Goal: Task Accomplishment & Management: Complete application form

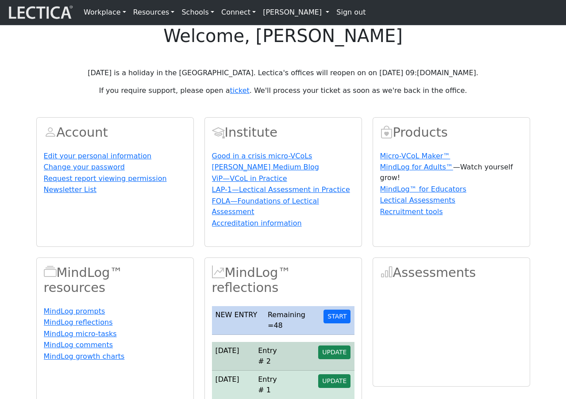
click at [286, 46] on h1 "welcome, [PERSON_NAME]" at bounding box center [283, 35] width 566 height 21
click at [286, 46] on h1 "welcome, Josefine Roeding" at bounding box center [283, 35] width 566 height 21
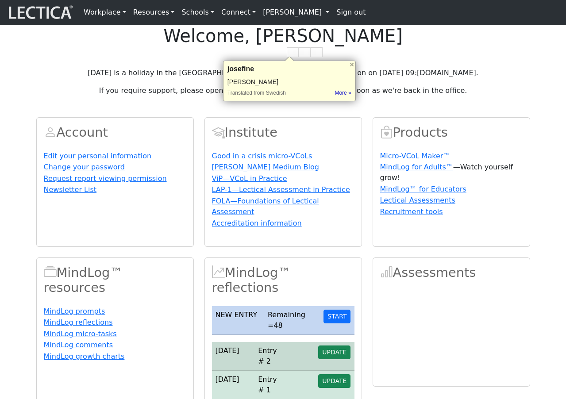
click at [336, 96] on div "Today is a holiday in the US. Lectica's offices will reopen on on 2025-10-14 at…" at bounding box center [283, 82] width 494 height 28
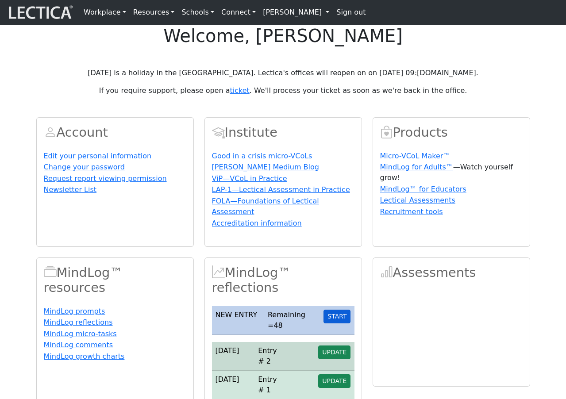
click at [340, 324] on button "START" at bounding box center [337, 317] width 27 height 14
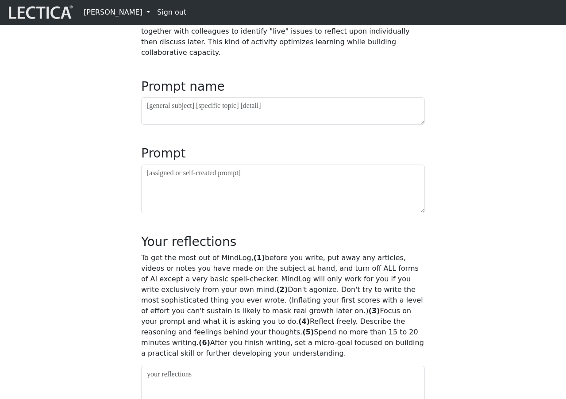
scroll to position [384, 0]
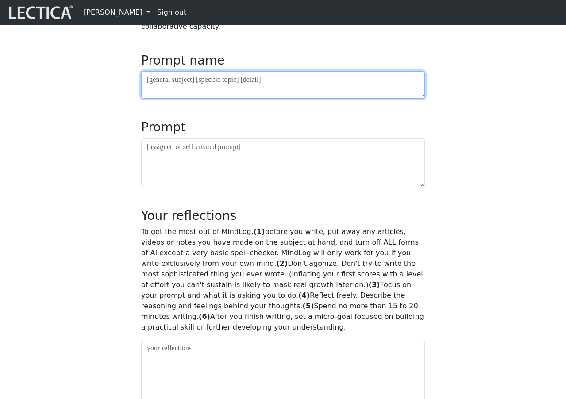
click at [266, 99] on textarea at bounding box center [283, 84] width 284 height 27
type textarea "[PERSON_NAME]"
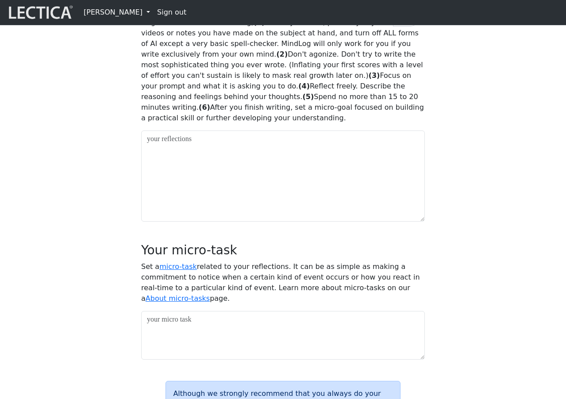
scroll to position [743, 0]
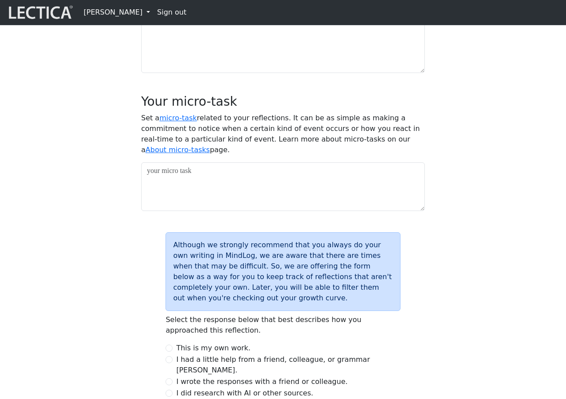
type textarea "ahahahaha"
click at [303, 73] on textarea at bounding box center [283, 27] width 284 height 91
type textarea "E"
type textarea "I'm thinking [PERSON_NAME]"
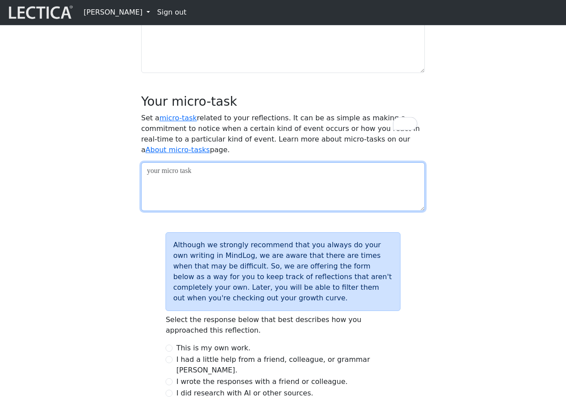
click at [319, 211] on textarea at bounding box center [283, 186] width 284 height 49
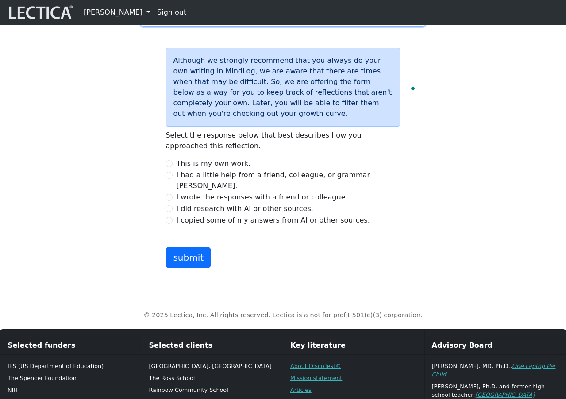
scroll to position [997, 0]
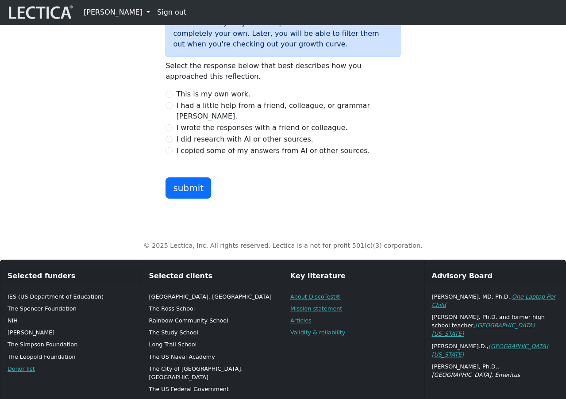
type textarea "asdf"
click at [166, 133] on div "I wrote the responses with a friend or colleague." at bounding box center [283, 128] width 235 height 11
click at [168, 132] on input "I wrote the responses with a friend or colleague." at bounding box center [169, 127] width 7 height 7
radio input "true"
click at [185, 199] on button "submit" at bounding box center [189, 188] width 46 height 21
